Goal: Book appointment/travel/reservation

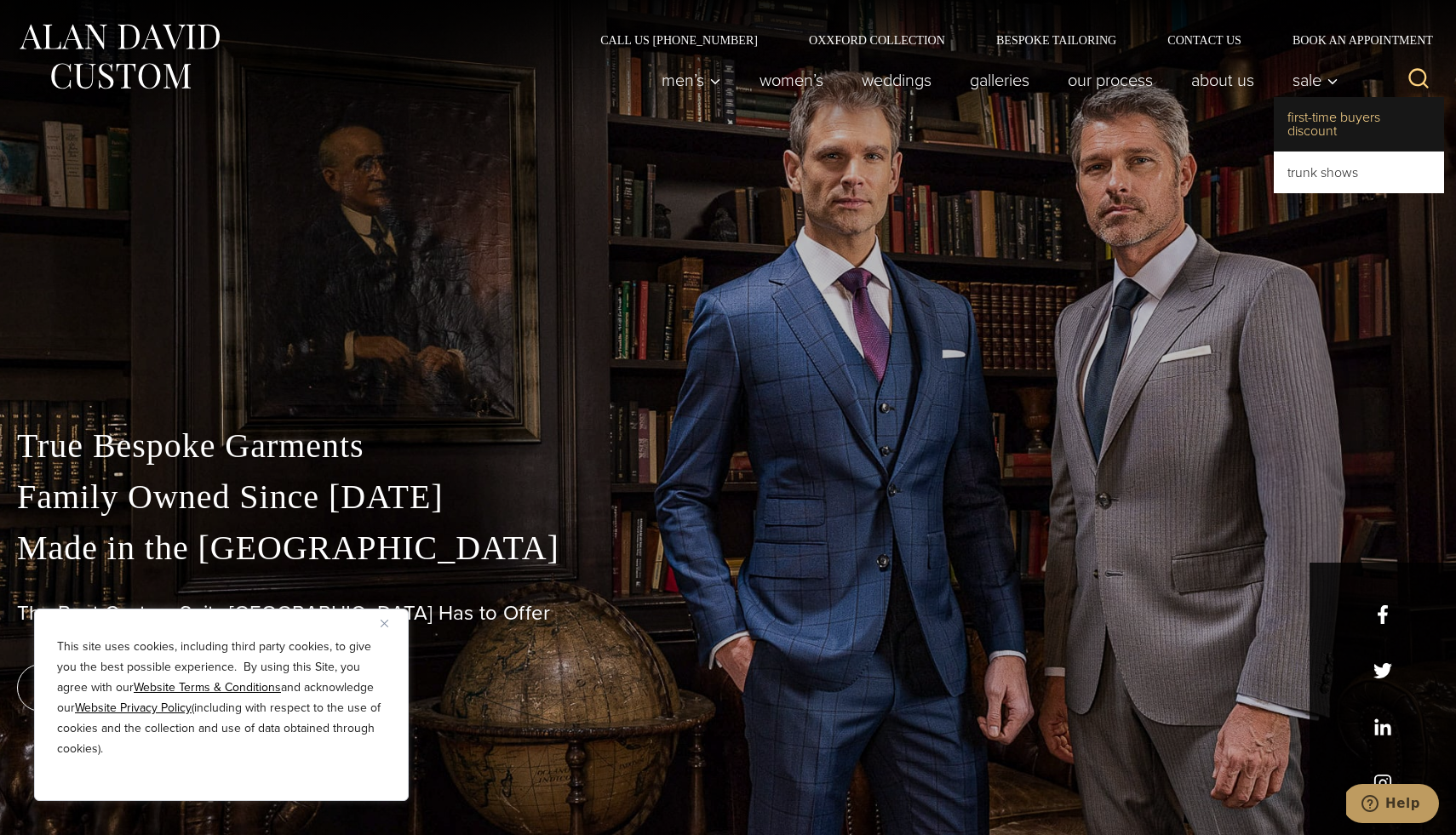
click at [1305, 128] on link "First-Time Buyers Discount" at bounding box center [1359, 124] width 170 height 54
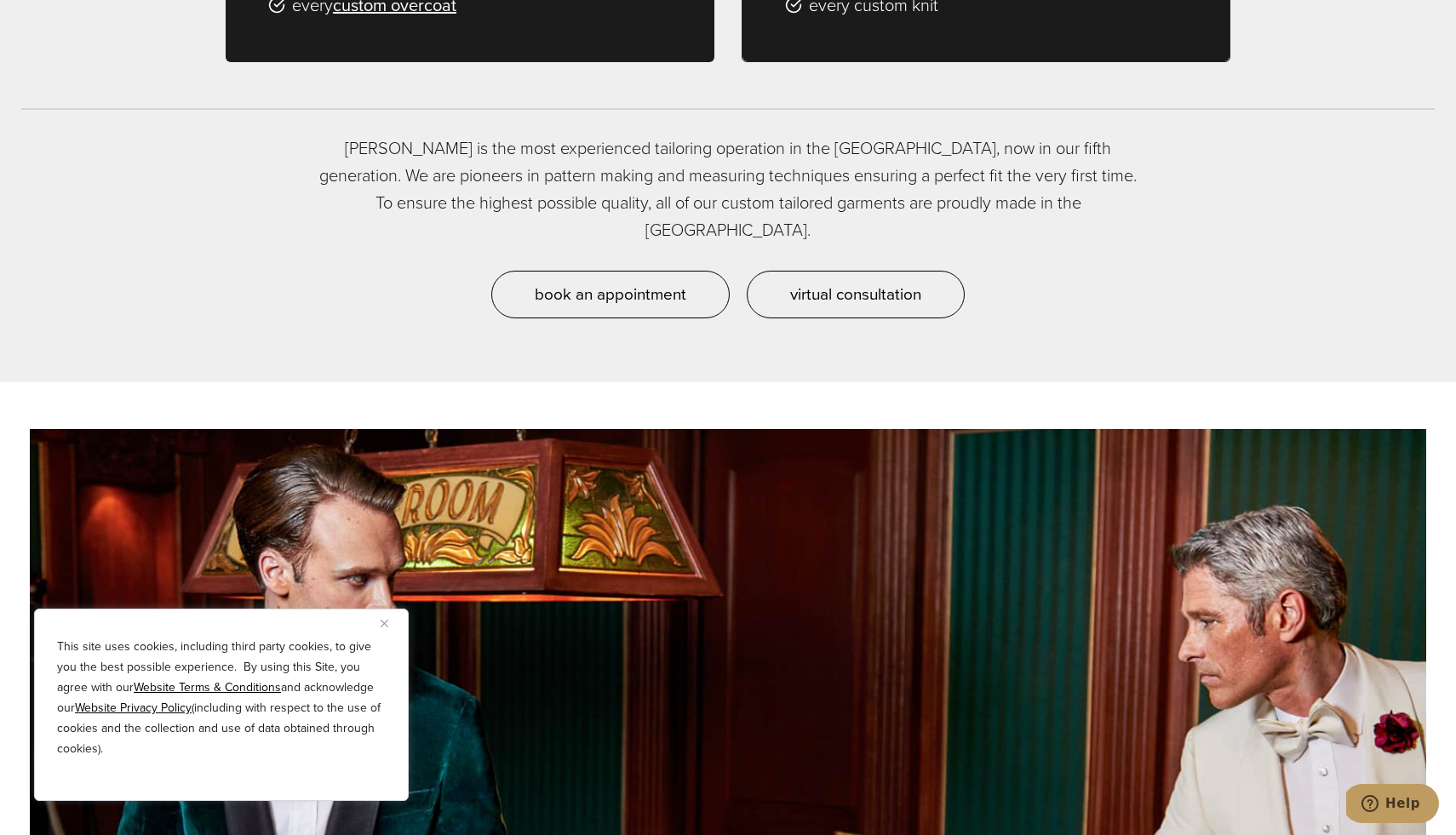
scroll to position [1702, 0]
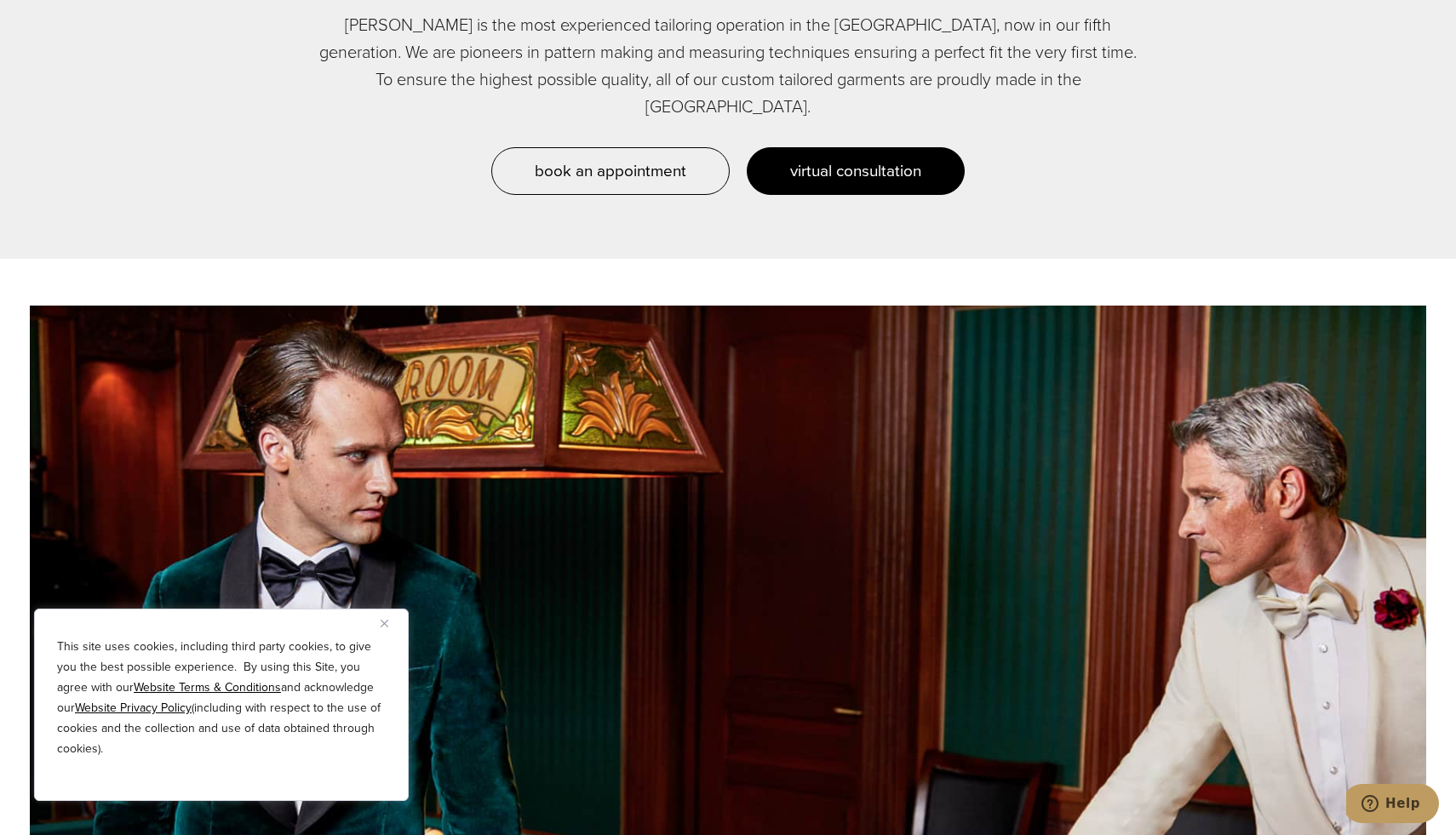
click at [845, 183] on span "virtual consultation" at bounding box center [857, 170] width 132 height 25
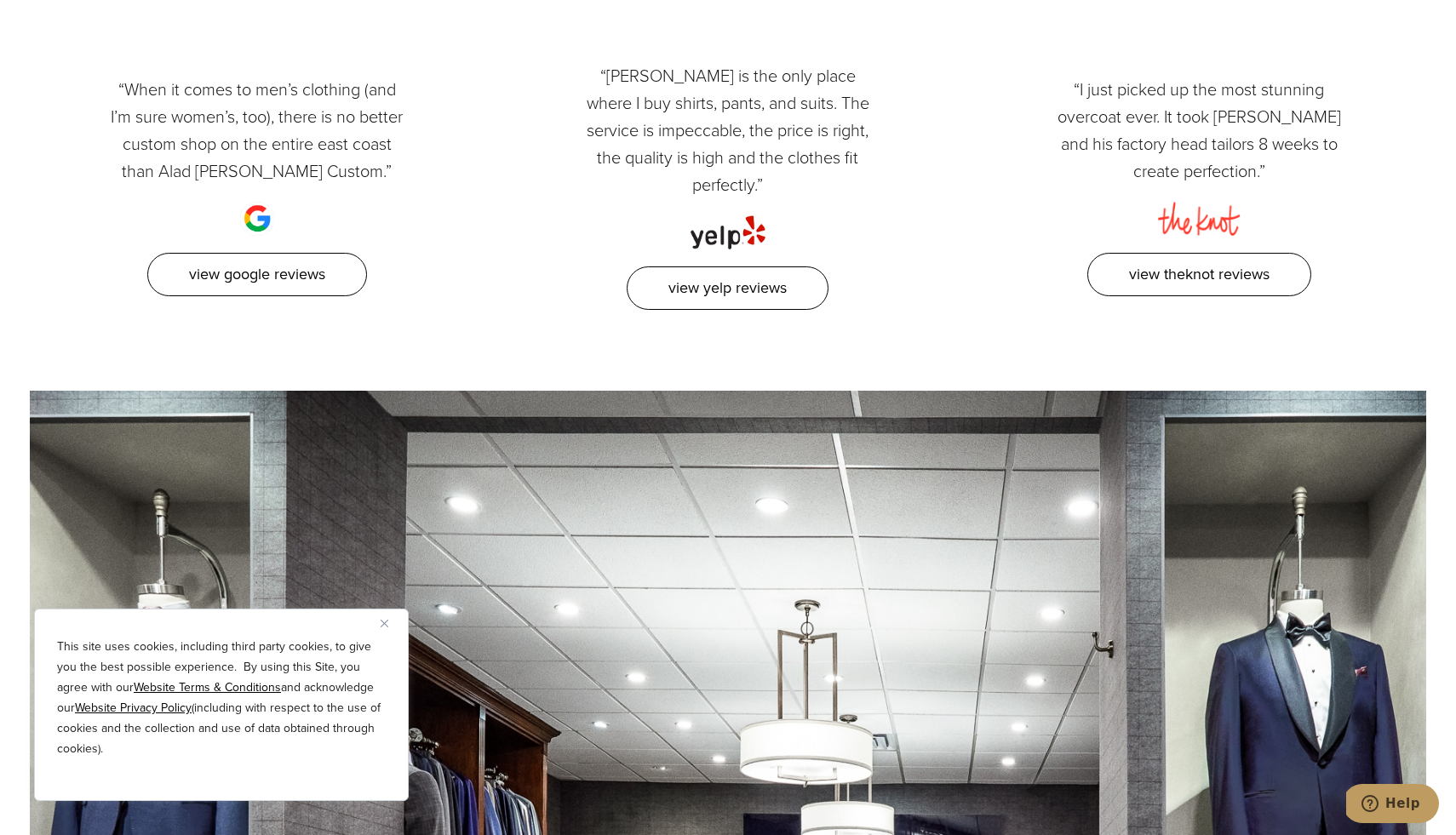
scroll to position [2916, 0]
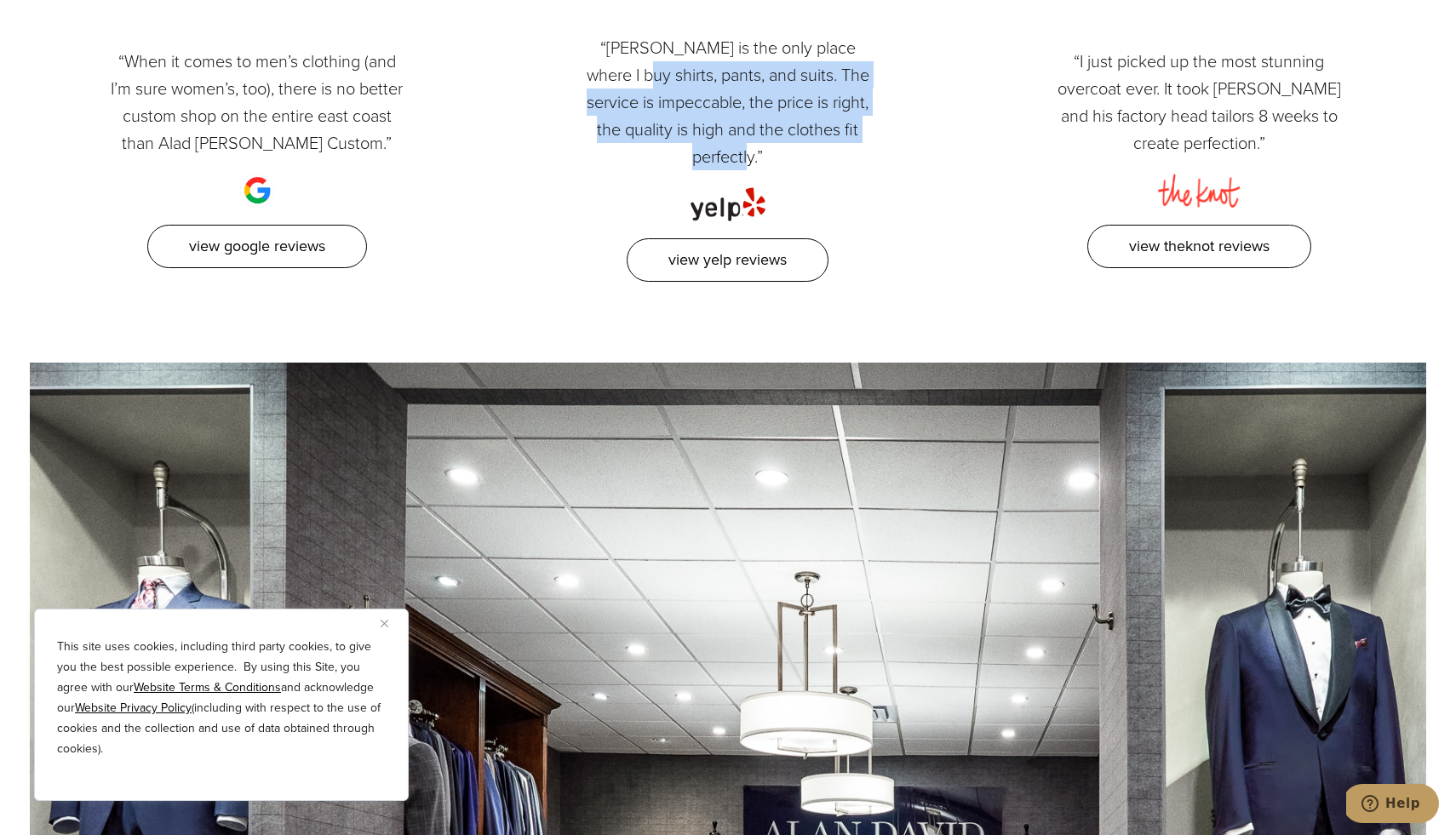
drag, startPoint x: 708, startPoint y: 99, endPoint x: 870, endPoint y: 259, distance: 227.7
click at [870, 259] on div "“[PERSON_NAME] is the only place where I buy shirts, pants, and suits. The serv…" at bounding box center [727, 158] width 471 height 248
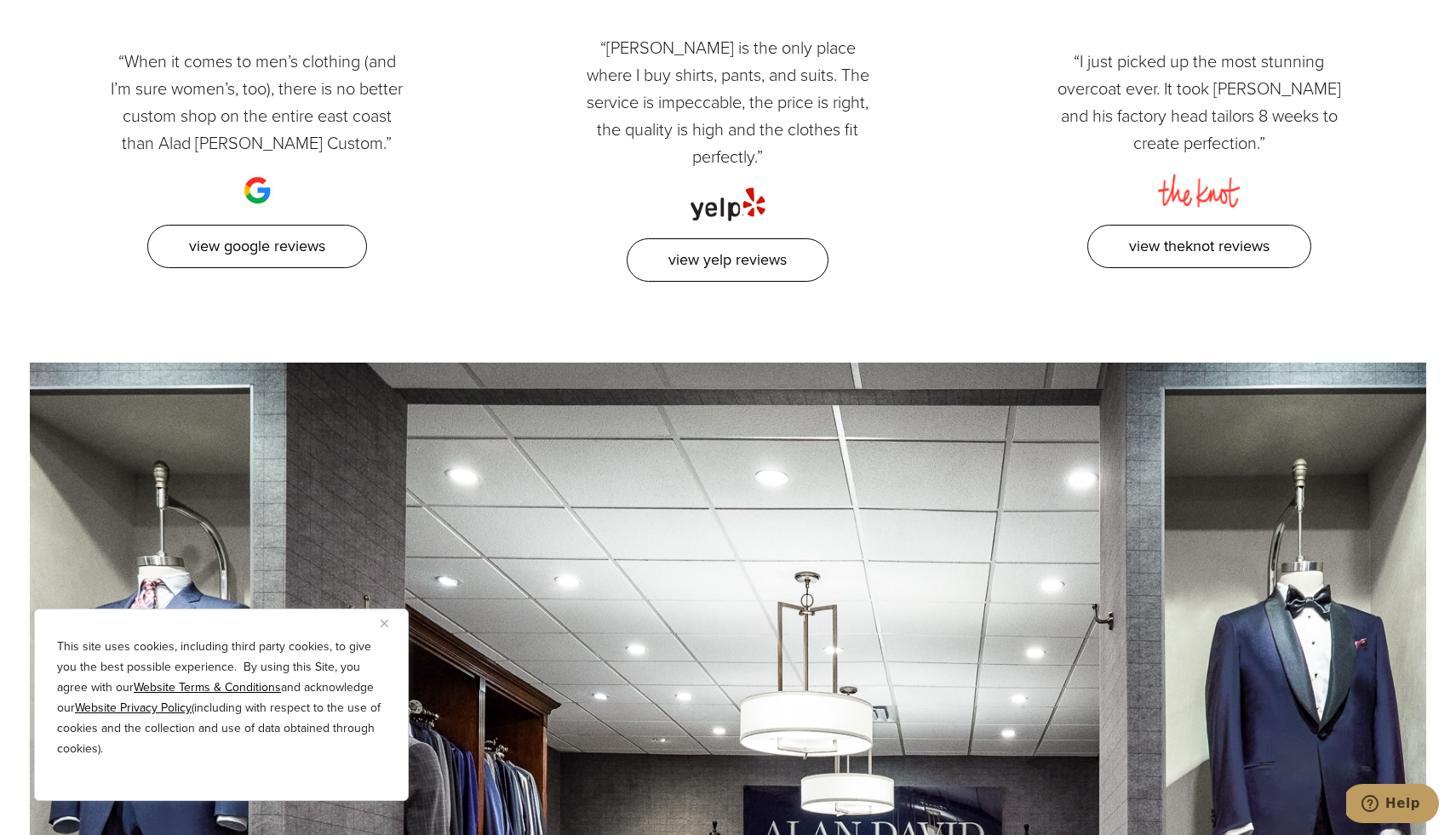
click at [880, 170] on div "“[PERSON_NAME] is the only place where I buy shirts, pants, and suits. The serv…" at bounding box center [727, 158] width 471 height 248
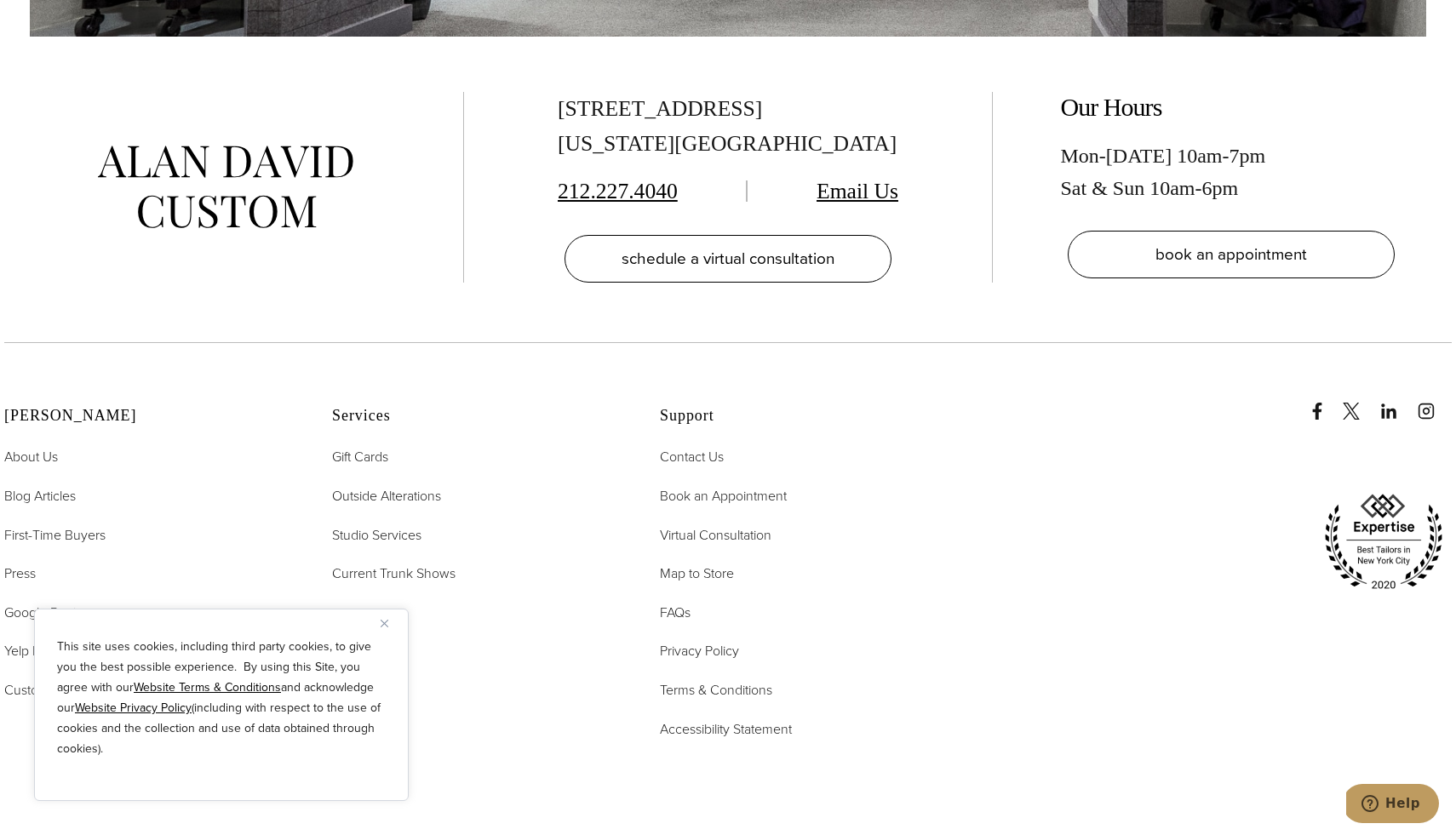
scroll to position [4098, 0]
